Goal: Information Seeking & Learning: Learn about a topic

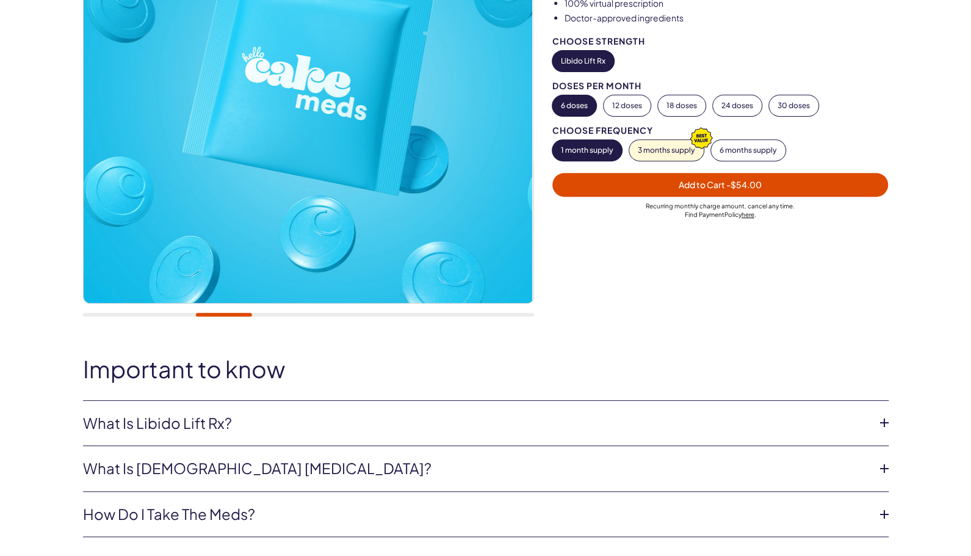
scroll to position [427, 0]
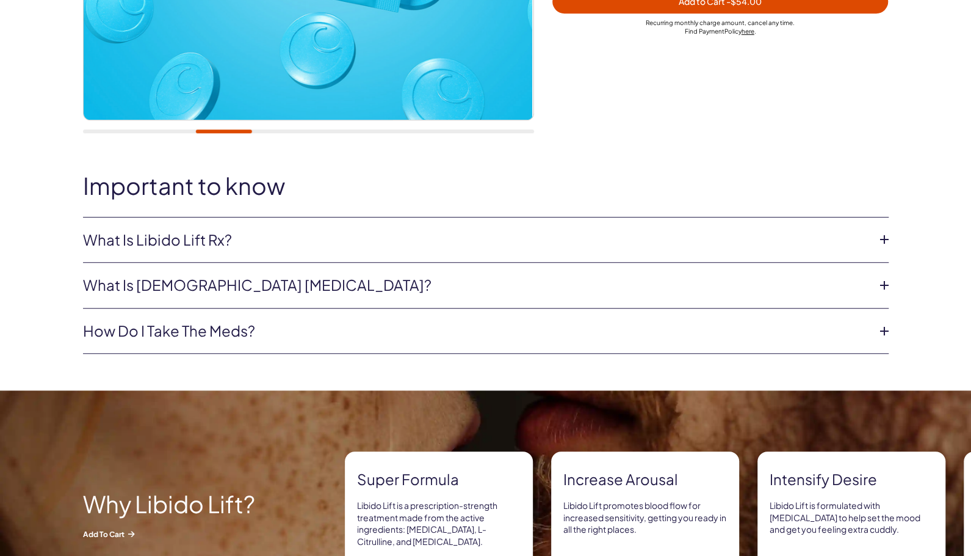
drag, startPoint x: 333, startPoint y: 237, endPoint x: 330, endPoint y: 244, distance: 7.4
click at [333, 237] on link "What is Libido Lift Rx?" at bounding box center [476, 240] width 786 height 21
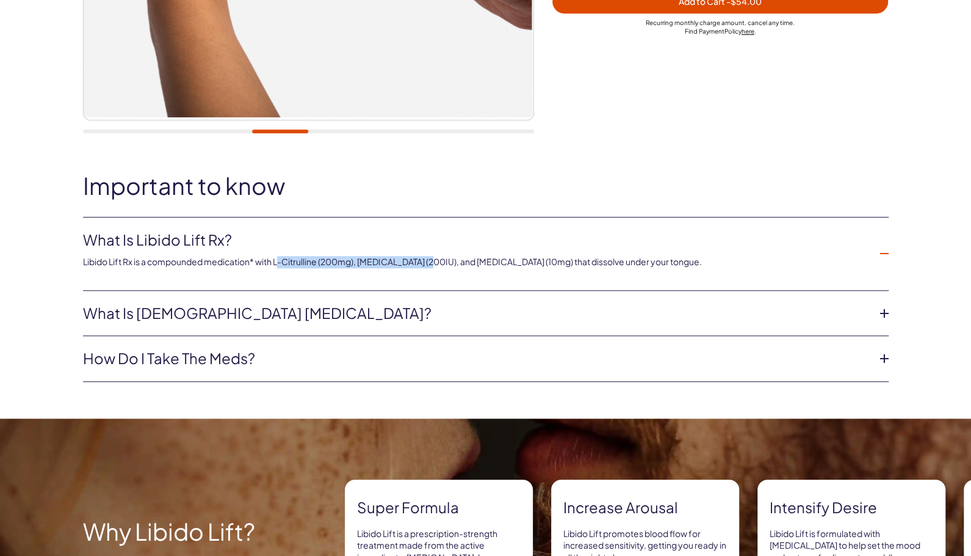
drag, startPoint x: 425, startPoint y: 262, endPoint x: 435, endPoint y: 262, distance: 9.8
click at [435, 262] on p "Libido Lift Rx is a compounded medication* with L-Citrulline (200mg), [MEDICAL_…" at bounding box center [476, 262] width 786 height 12
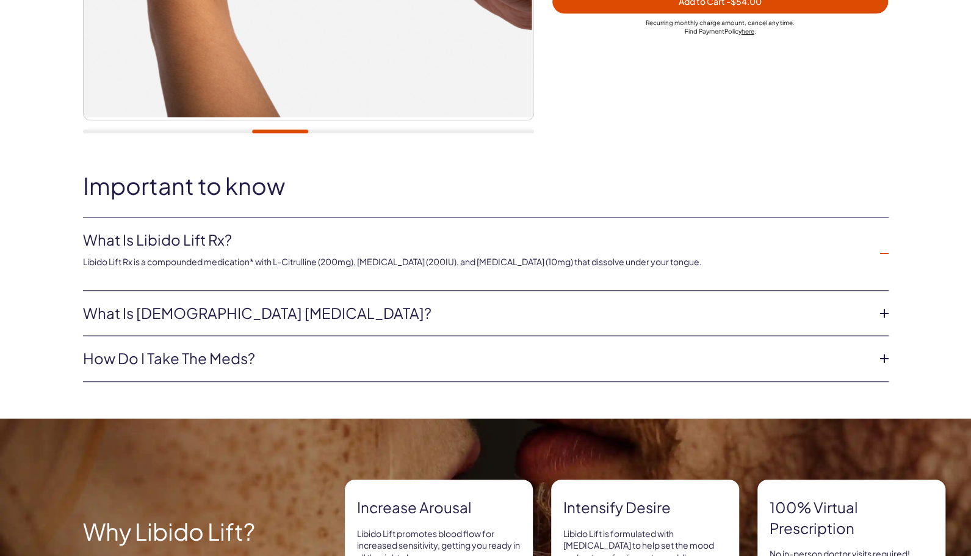
click at [501, 256] on p "Libido Lift Rx is a compounded medication* with L-Citrulline (200mg), [MEDICAL_…" at bounding box center [476, 262] width 786 height 12
drag, startPoint x: 446, startPoint y: 266, endPoint x: 335, endPoint y: 269, distance: 110.5
click at [335, 269] on li "What is Libido Lift Rx? Libido Lift Rx is a compounded medication* with L-Citru…" at bounding box center [486, 253] width 806 height 73
click at [320, 256] on p "Libido Lift Rx is a compounded medication* with L-Citrulline (200mg), [MEDICAL_…" at bounding box center [476, 262] width 786 height 12
drag, startPoint x: 290, startPoint y: 263, endPoint x: 536, endPoint y: 263, distance: 246.0
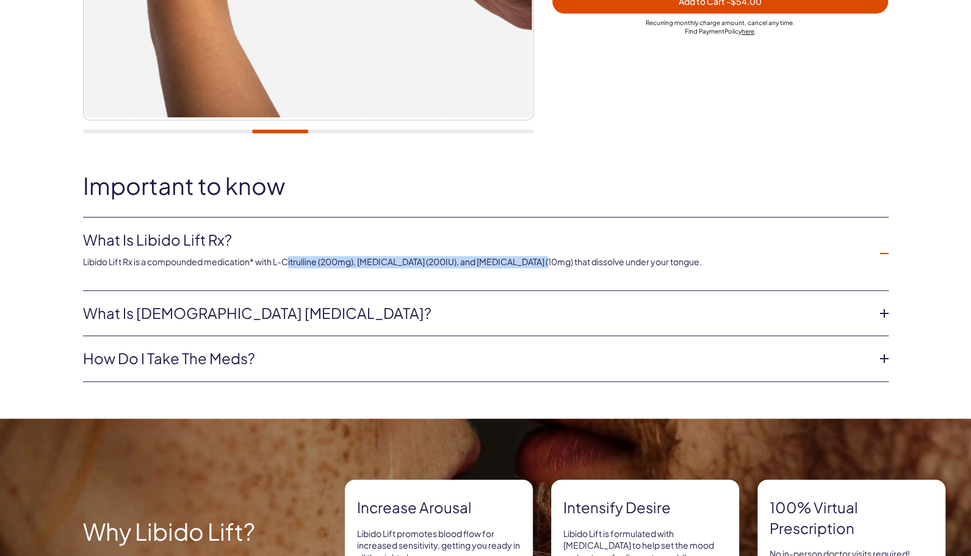
click at [536, 263] on p "Libido Lift Rx is a compounded medication* with L-Citrulline (200mg), [MEDICAL_…" at bounding box center [476, 262] width 786 height 12
click at [540, 261] on p "Libido Lift Rx is a compounded medication* with L-Citrulline (200mg), [MEDICAL_…" at bounding box center [476, 262] width 786 height 12
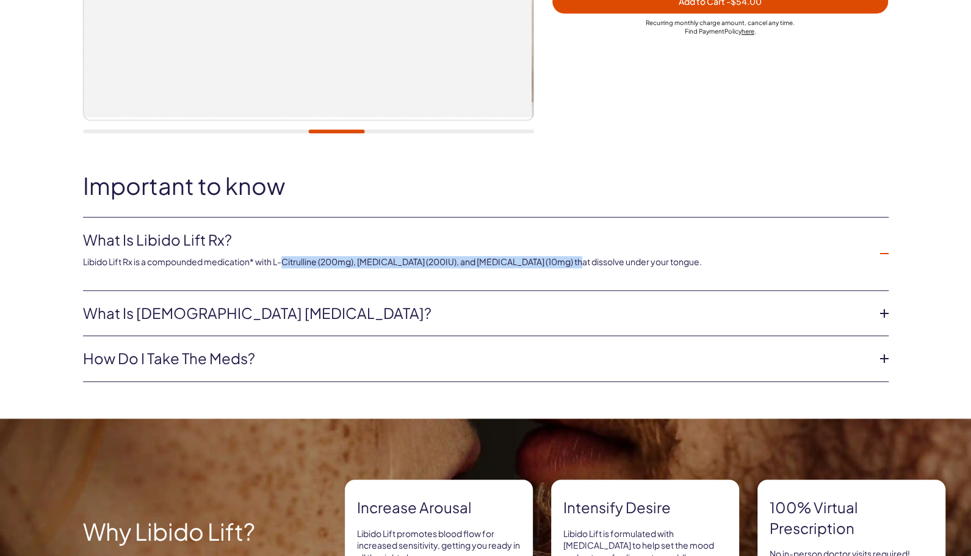
drag, startPoint x: 540, startPoint y: 261, endPoint x: 289, endPoint y: 266, distance: 250.3
click at [289, 266] on p "Libido Lift Rx is a compounded medication* with L-Citrulline (200mg), [MEDICAL_…" at bounding box center [476, 262] width 786 height 12
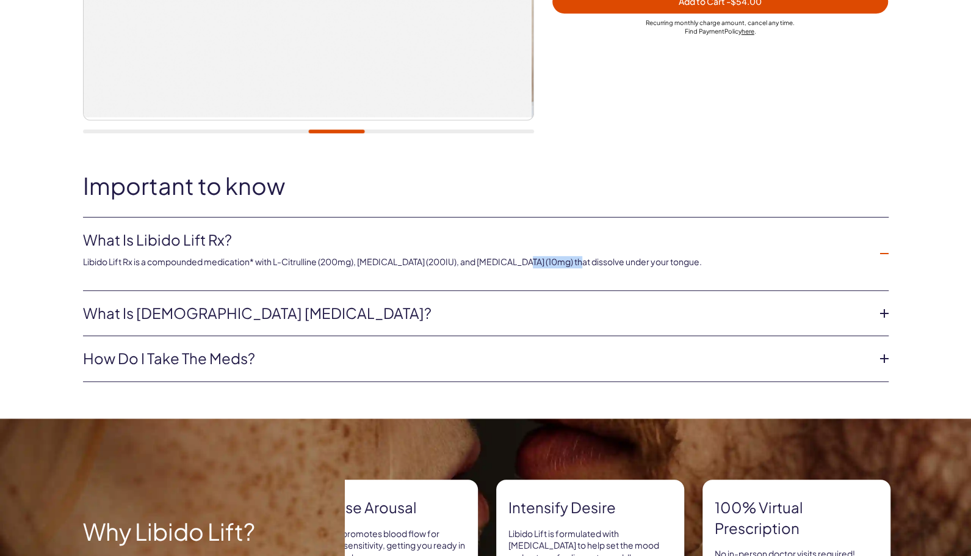
drag, startPoint x: 289, startPoint y: 266, endPoint x: 524, endPoint y: 267, distance: 235.0
click at [524, 267] on li "What is Libido Lift Rx? Libido Lift Rx is a compounded medication* with L-Citru…" at bounding box center [486, 253] width 806 height 73
click at [538, 258] on p "Libido Lift Rx is a compounded medication* with L-Citrulline (200mg), [MEDICAL_…" at bounding box center [476, 262] width 786 height 12
click at [472, 266] on p "Libido Lift Rx is a compounded medication* with L-Citrulline (200mg), [MEDICAL_…" at bounding box center [476, 262] width 786 height 12
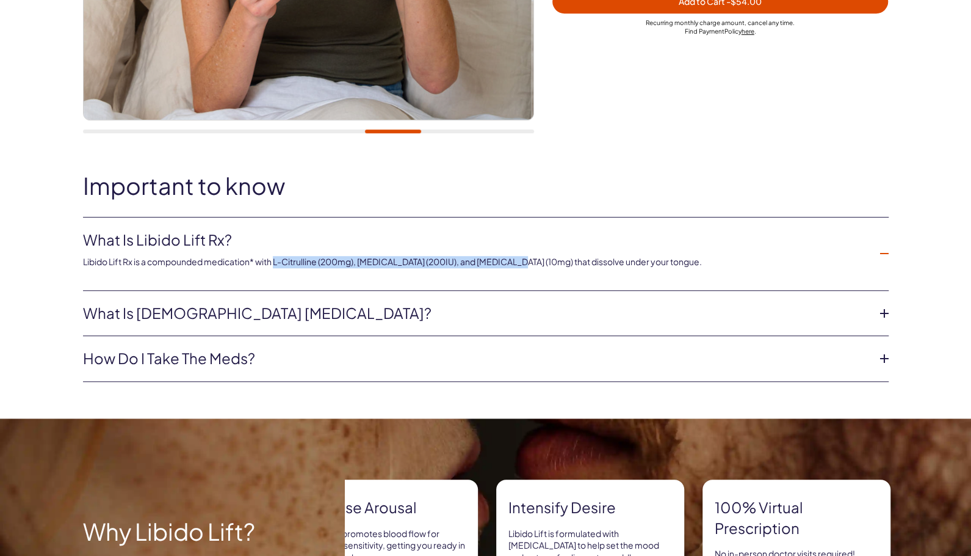
drag, startPoint x: 282, startPoint y: 261, endPoint x: 517, endPoint y: 256, distance: 235.1
click at [517, 256] on p "Libido Lift Rx is a compounded medication* with L-Citrulline (200mg), [MEDICAL_…" at bounding box center [476, 262] width 786 height 12
click at [527, 256] on p "Libido Lift Rx is a compounded medication* with L-Citrulline (200mg), [MEDICAL_…" at bounding box center [476, 262] width 786 height 12
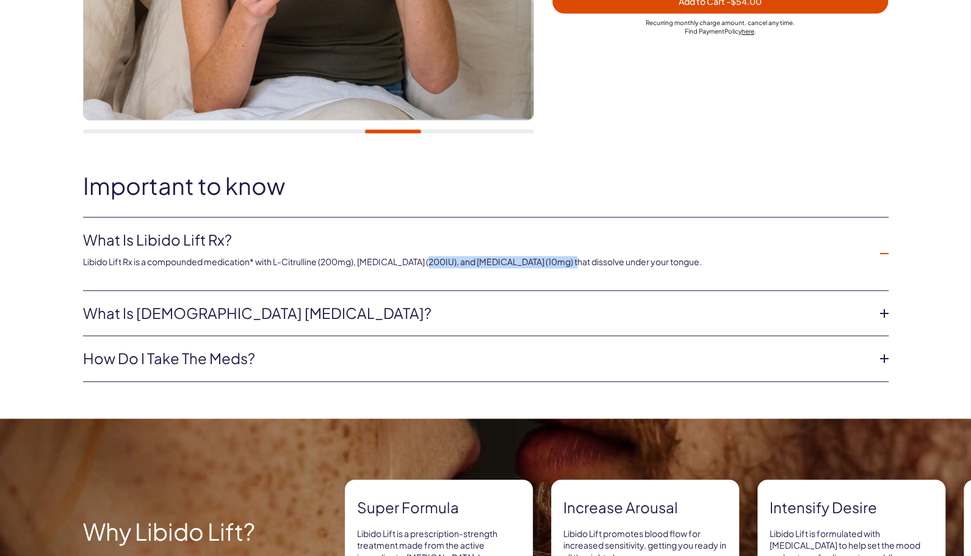
drag, startPoint x: 565, startPoint y: 256, endPoint x: 430, endPoint y: 262, distance: 135.7
click at [431, 262] on p "Libido Lift Rx is a compounded medication* with L-Citrulline (200mg), [MEDICAL_…" at bounding box center [476, 262] width 786 height 12
click at [425, 262] on p "Libido Lift Rx is a compounded medication* with L-Citrulline (200mg), [MEDICAL_…" at bounding box center [476, 262] width 786 height 12
drag, startPoint x: 425, startPoint y: 262, endPoint x: 565, endPoint y: 265, distance: 140.4
click at [565, 265] on p "Libido Lift Rx is a compounded medication* with L-Citrulline (200mg), [MEDICAL_…" at bounding box center [476, 262] width 786 height 12
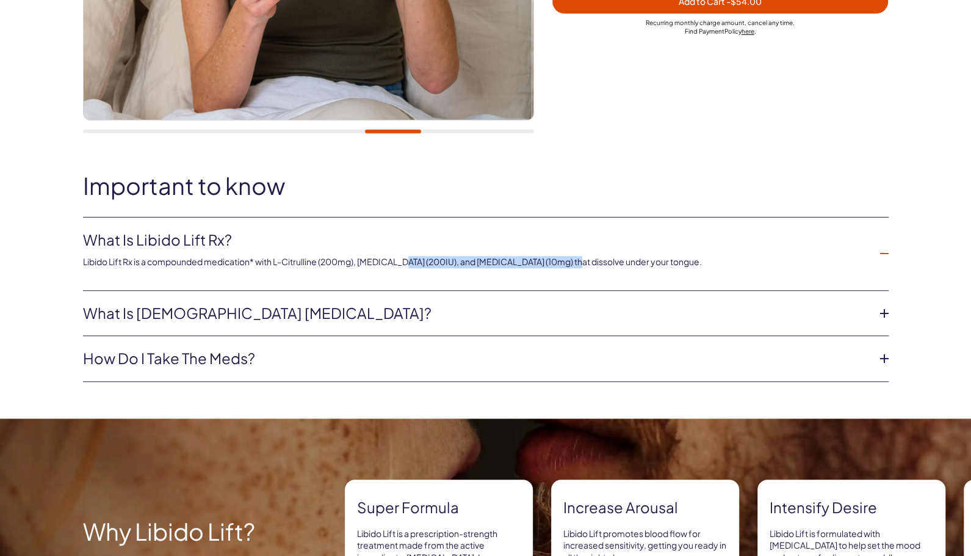
click at [566, 266] on p "Libido Lift Rx is a compounded medication* with L-Citrulline (200mg), [MEDICAL_…" at bounding box center [476, 262] width 786 height 12
drag, startPoint x: 609, startPoint y: 257, endPoint x: 255, endPoint y: 272, distance: 354.4
click at [255, 272] on li "What is Libido Lift Rx? Libido Lift Rx is a compounded medication* with L-Citru…" at bounding box center [486, 253] width 806 height 73
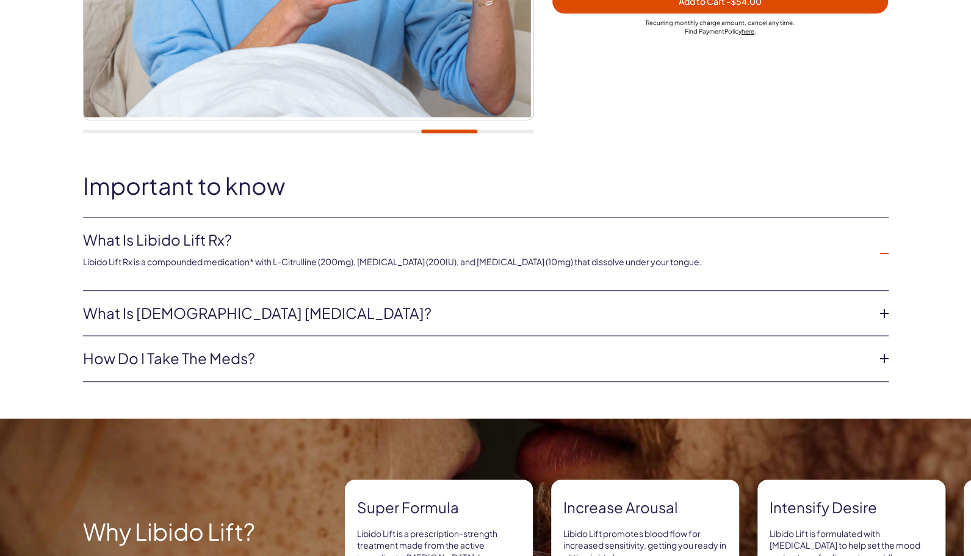
click at [255, 272] on li "What is Libido Lift Rx? Libido Lift Rx is a compounded medication* with L-Citru…" at bounding box center [486, 253] width 806 height 73
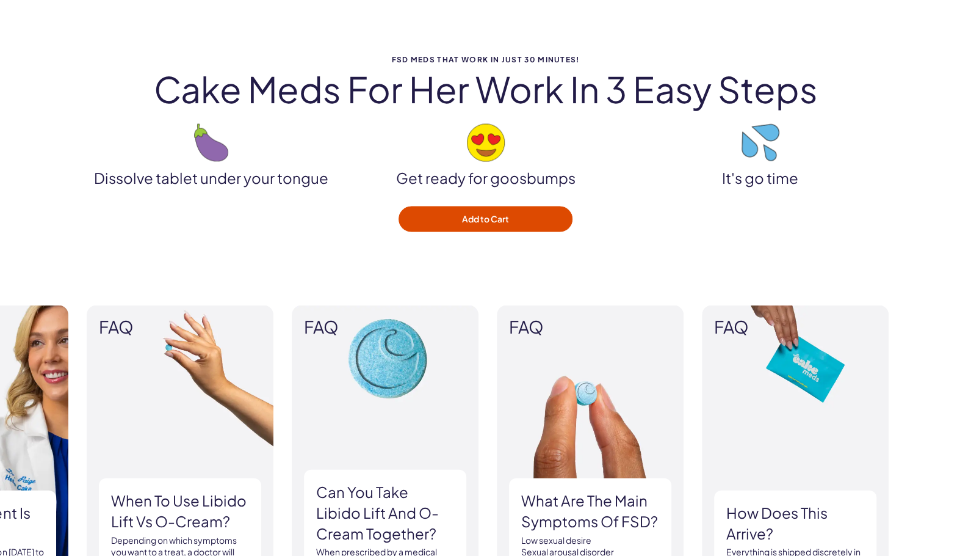
scroll to position [1587, 0]
